Goal: Navigation & Orientation: Find specific page/section

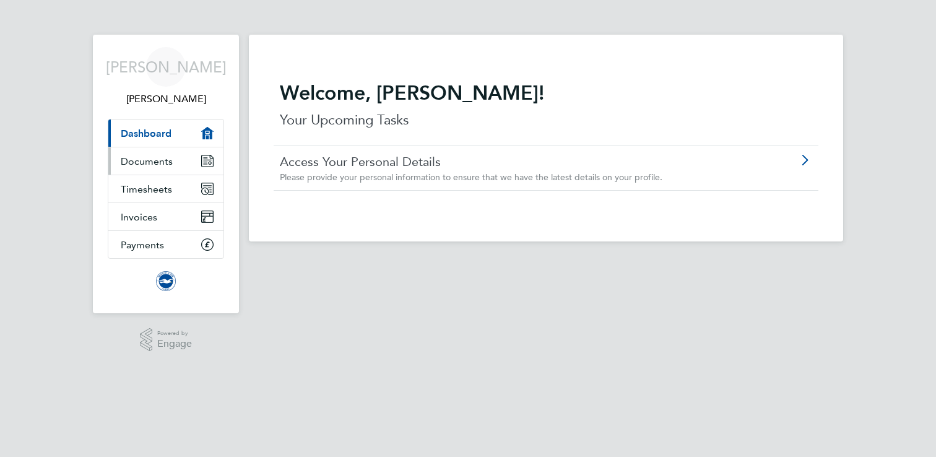
click at [158, 160] on span "Documents" at bounding box center [147, 161] width 52 height 12
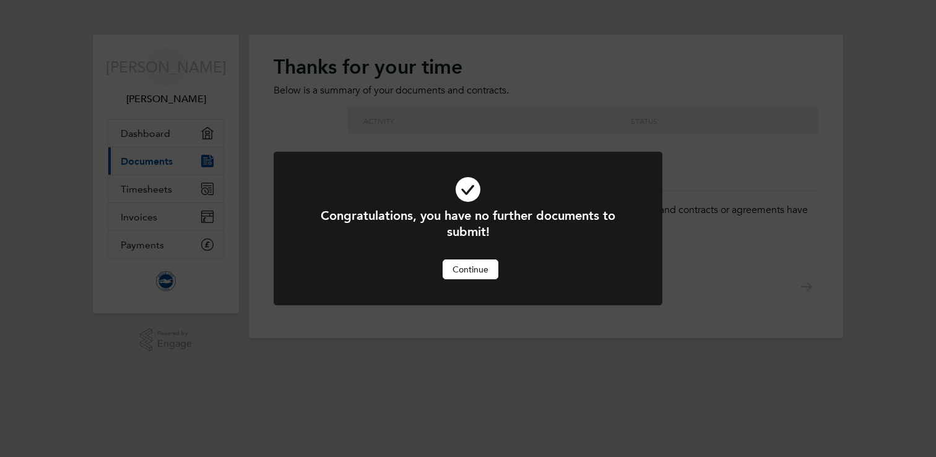
click at [471, 273] on button "Continue" at bounding box center [471, 269] width 56 height 20
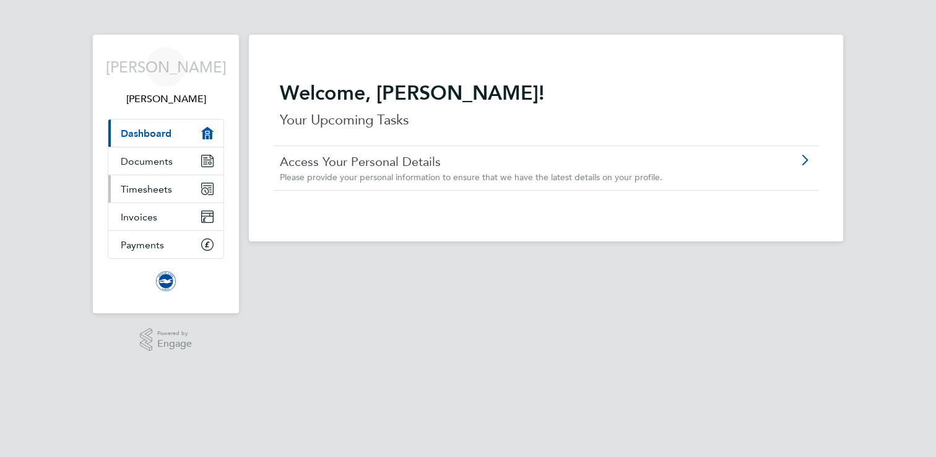
click at [156, 188] on span "Timesheets" at bounding box center [146, 189] width 51 height 12
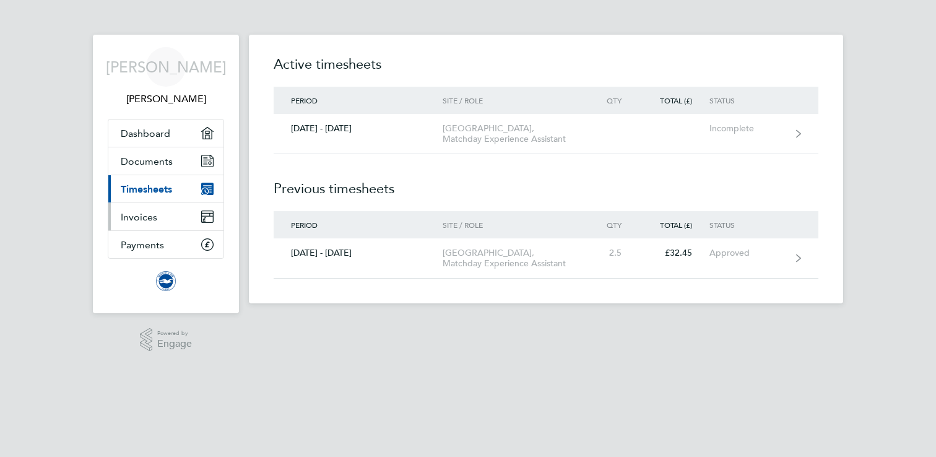
click at [158, 209] on link "Invoices" at bounding box center [165, 216] width 115 height 27
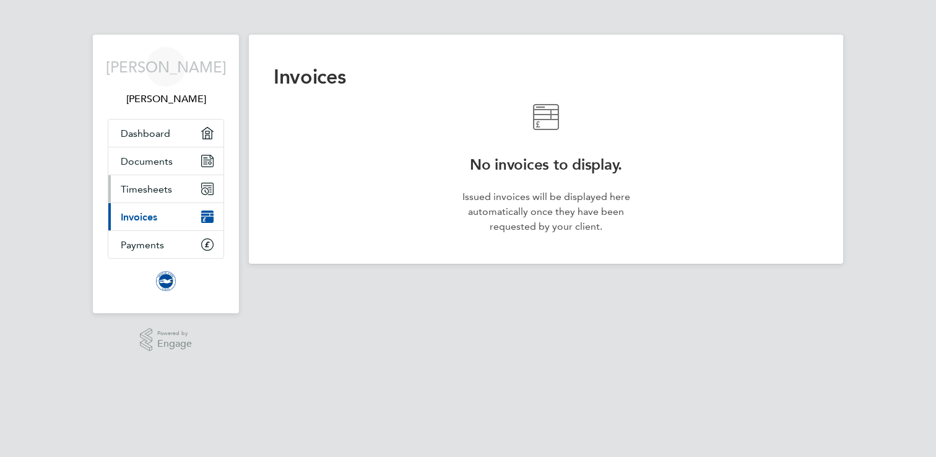
click at [150, 186] on span "Timesheets" at bounding box center [146, 189] width 51 height 12
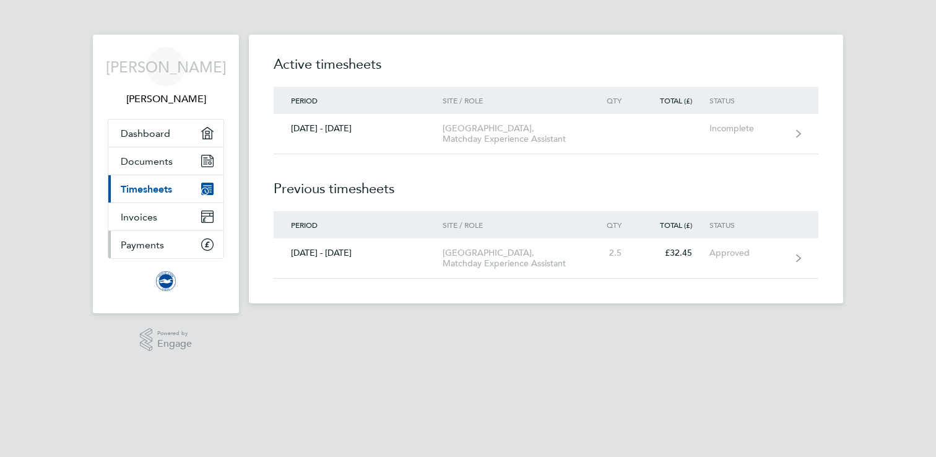
click at [157, 238] on link "Payments" at bounding box center [165, 244] width 115 height 27
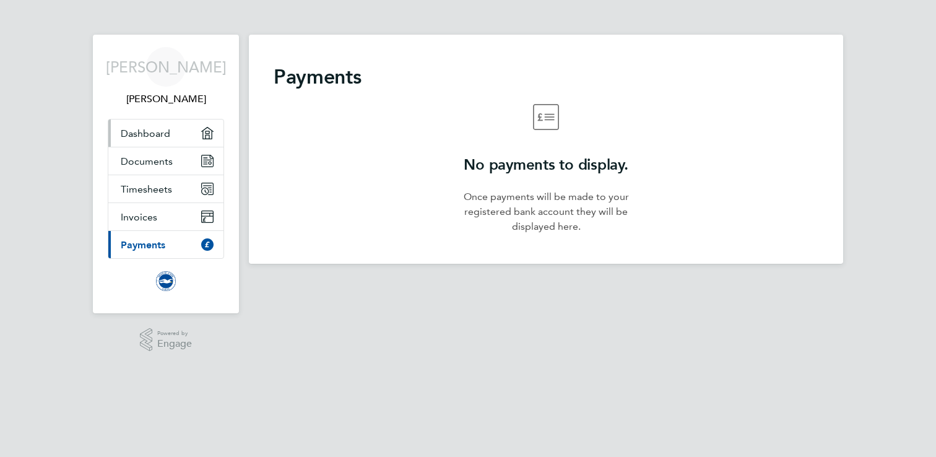
click at [152, 131] on span "Dashboard" at bounding box center [146, 134] width 50 height 12
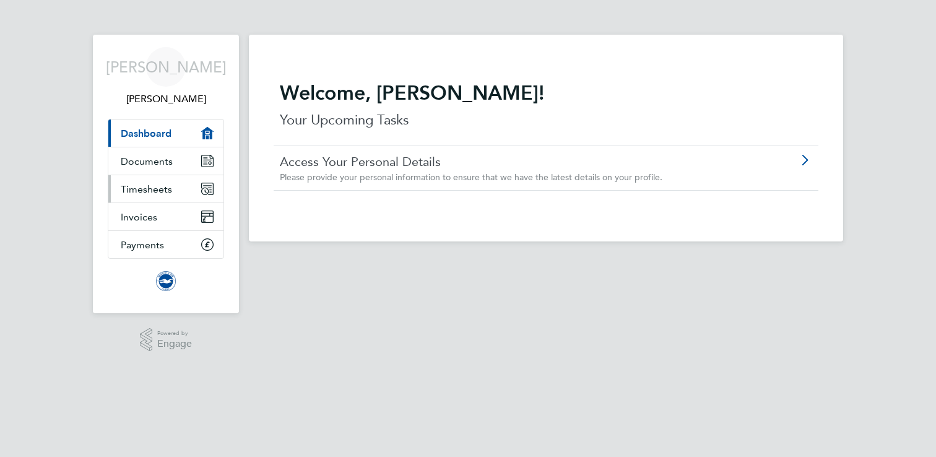
click at [160, 190] on span "Timesheets" at bounding box center [146, 189] width 51 height 12
